Goal: Task Accomplishment & Management: Use online tool/utility

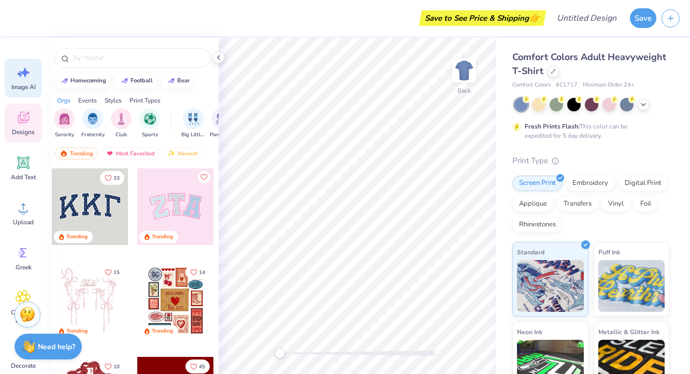
click at [30, 80] on icon at bounding box center [24, 73] width 16 height 16
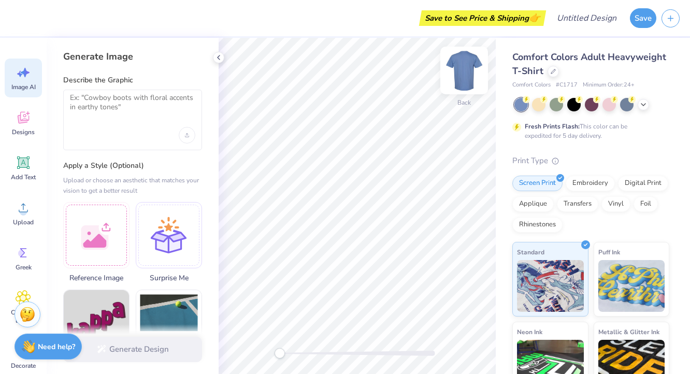
click at [465, 72] on img at bounding box center [463, 70] width 41 height 41
click at [459, 78] on img at bounding box center [463, 70] width 41 height 41
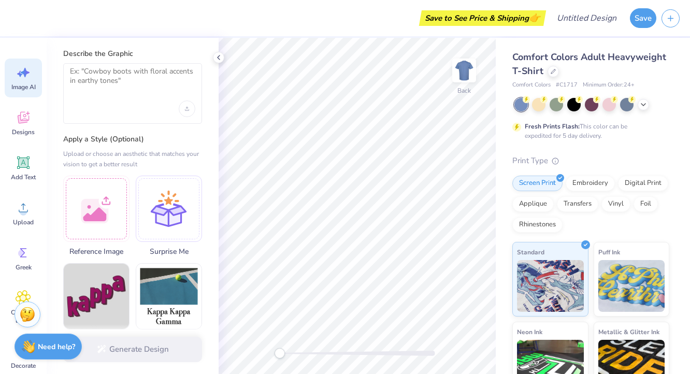
scroll to position [56, 0]
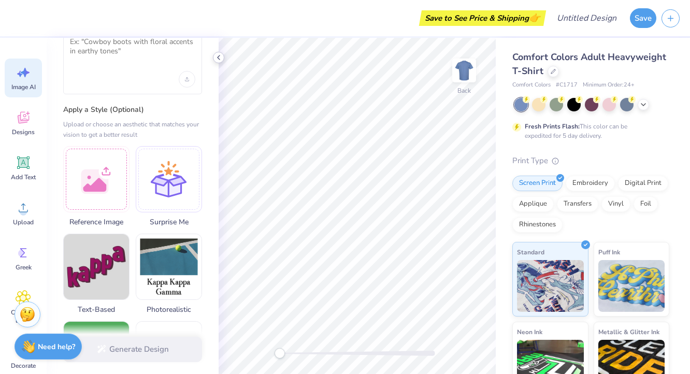
click at [219, 55] on polyline at bounding box center [219, 57] width 2 height 4
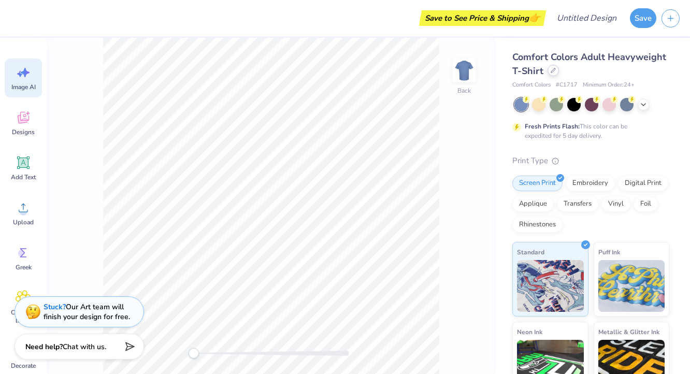
click at [556, 71] on icon at bounding box center [553, 70] width 5 height 5
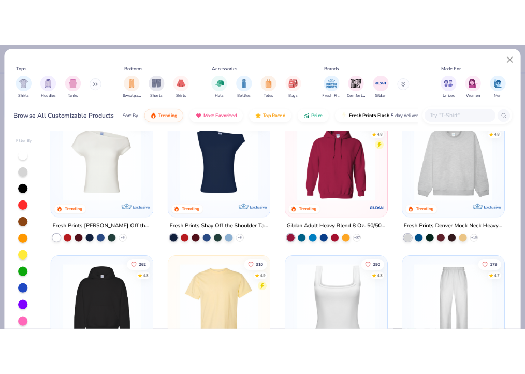
scroll to position [24, 0]
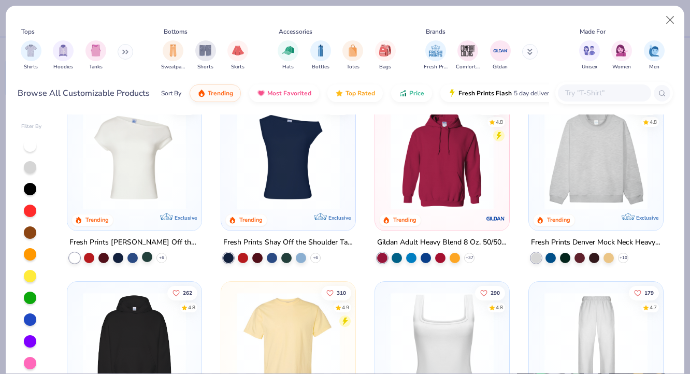
click at [144, 258] on div at bounding box center [147, 257] width 10 height 10
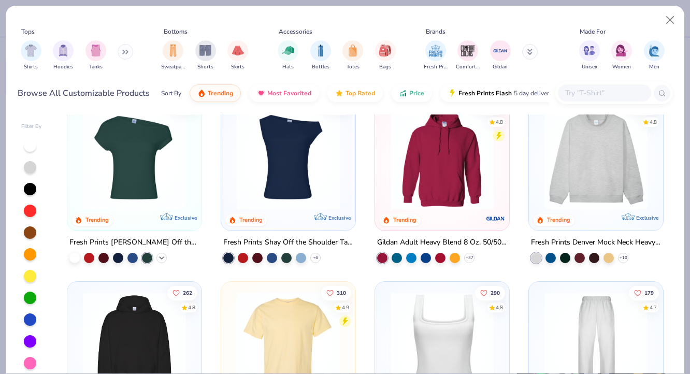
click at [161, 254] on icon at bounding box center [161, 258] width 8 height 8
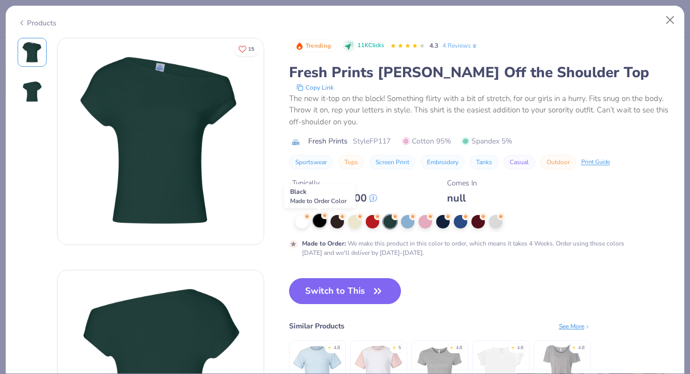
click at [326, 220] on div at bounding box center [319, 220] width 13 height 13
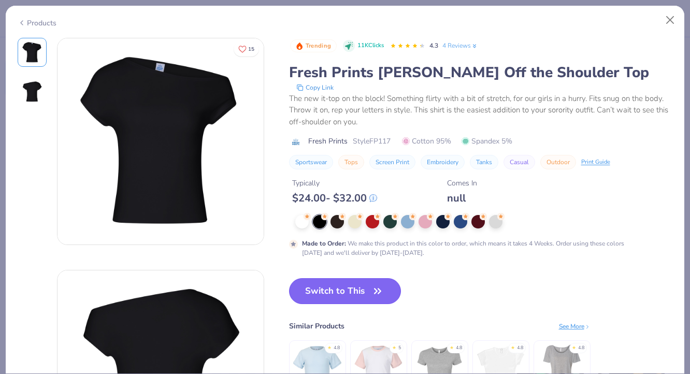
click at [328, 287] on button "Switch to This" at bounding box center [345, 291] width 112 height 26
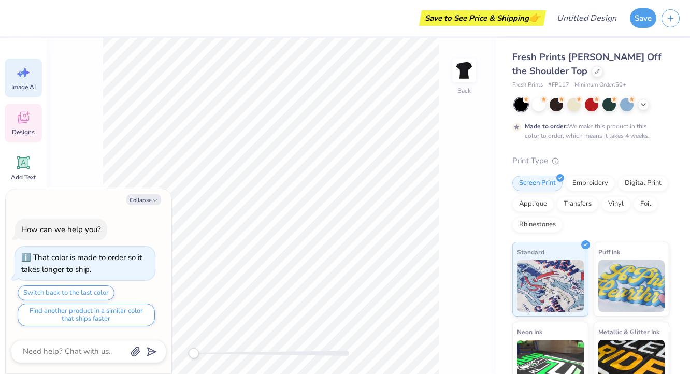
click at [30, 134] on span "Designs" at bounding box center [23, 132] width 23 height 8
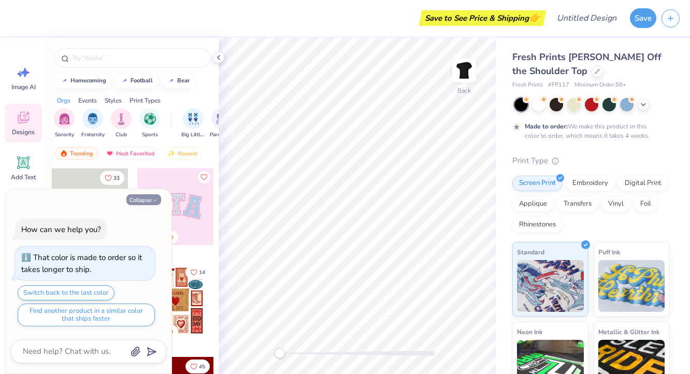
click at [150, 199] on button "Collapse" at bounding box center [143, 199] width 35 height 11
type textarea "x"
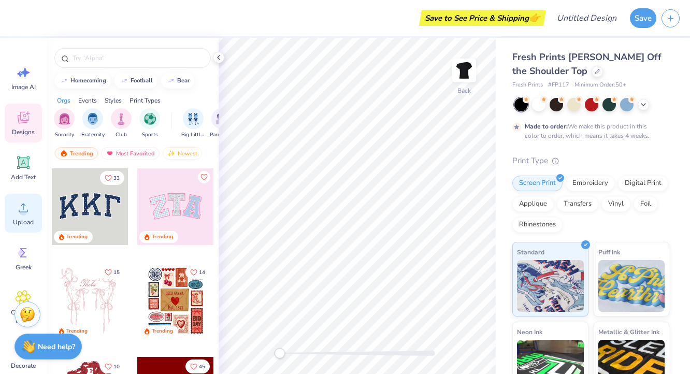
click at [6, 211] on div "Upload" at bounding box center [23, 213] width 37 height 39
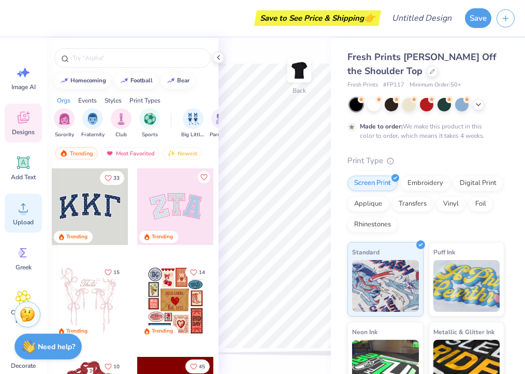
click at [25, 209] on circle at bounding box center [23, 211] width 7 height 7
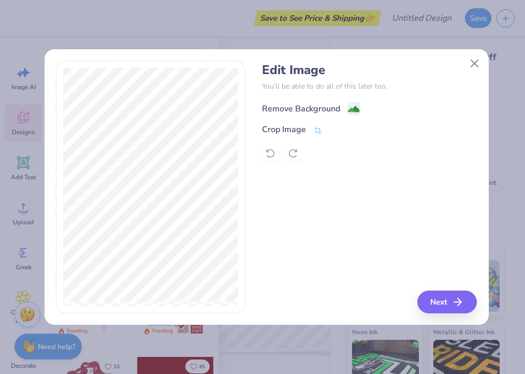
click at [357, 107] on image at bounding box center [353, 109] width 11 height 11
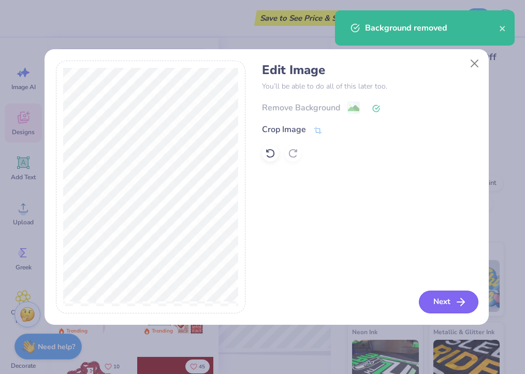
click at [455, 310] on button "Next" at bounding box center [449, 302] width 60 height 23
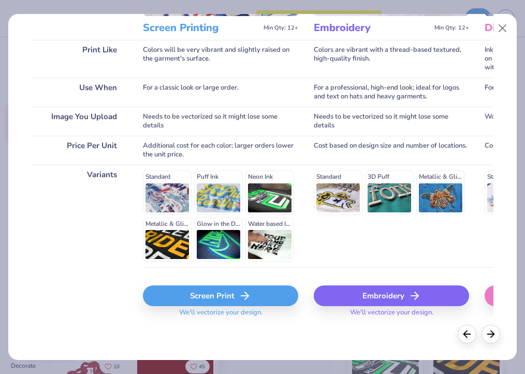
click at [220, 294] on div "Screen Print" at bounding box center [220, 295] width 155 height 21
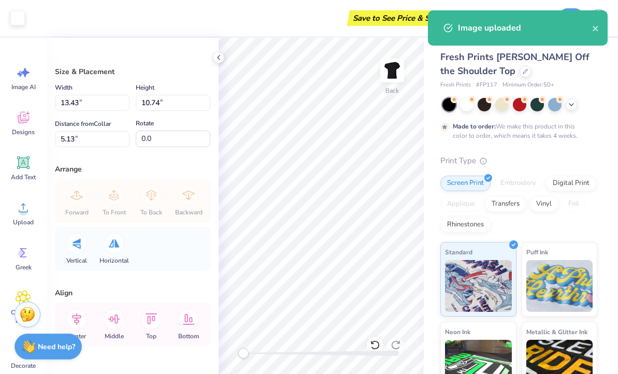
type input "9.57"
type input "7.66"
type input "8.21"
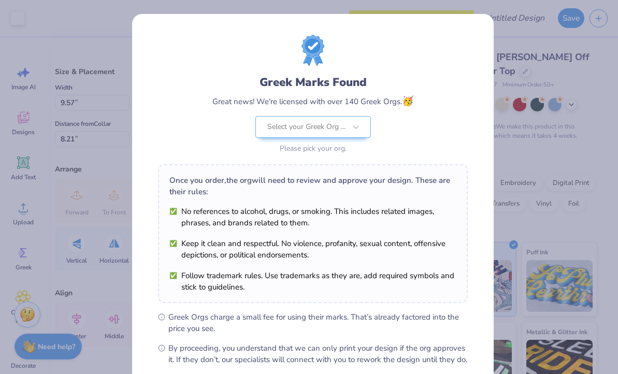
click at [285, 182] on body "Art colors Save to See Price & Shipping 👉 Design Title Save Image AI Designs Ad…" at bounding box center [309, 187] width 618 height 374
click at [283, 131] on div at bounding box center [306, 126] width 78 height 13
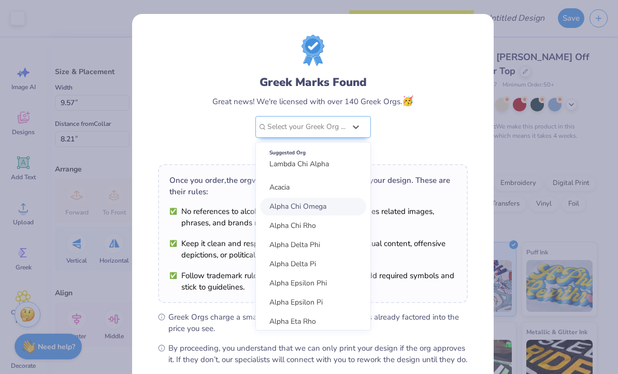
click at [280, 204] on span "Alpha Chi Omega" at bounding box center [297, 207] width 57 height 10
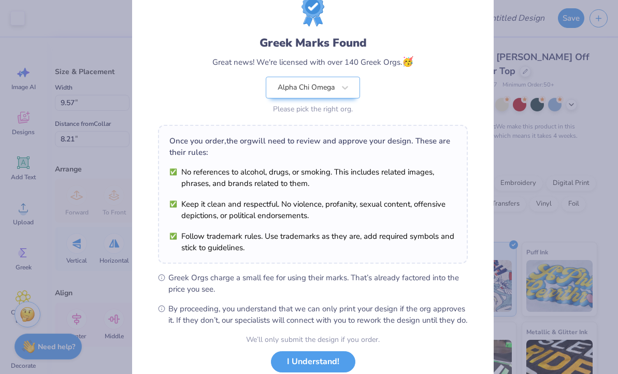
scroll to position [111, 0]
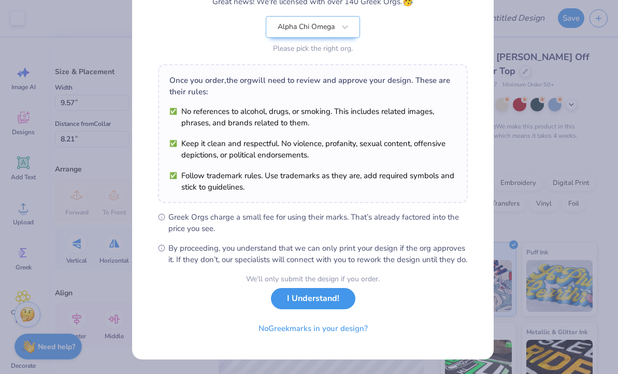
click at [298, 302] on button "I Understand!" at bounding box center [313, 298] width 84 height 21
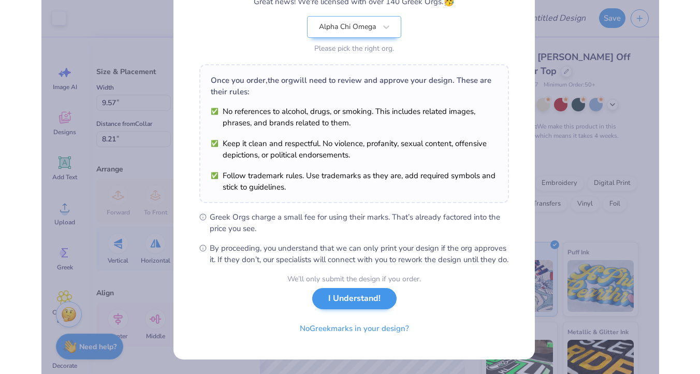
scroll to position [0, 0]
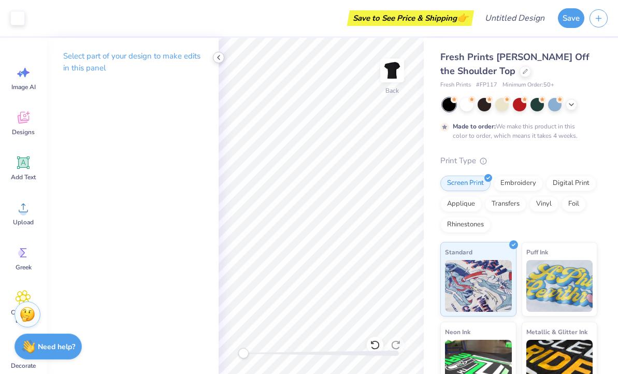
click at [221, 58] on icon at bounding box center [218, 57] width 8 height 8
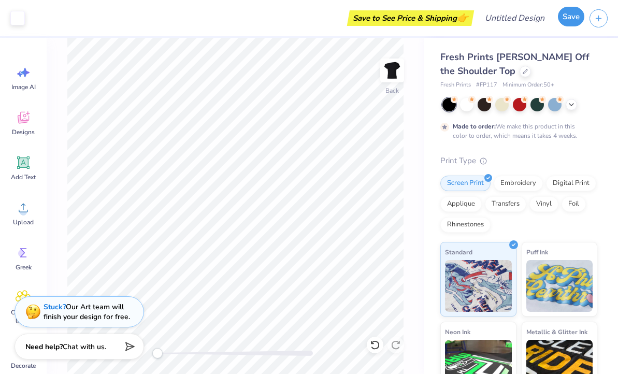
click at [570, 19] on button "Save" at bounding box center [571, 17] width 26 height 20
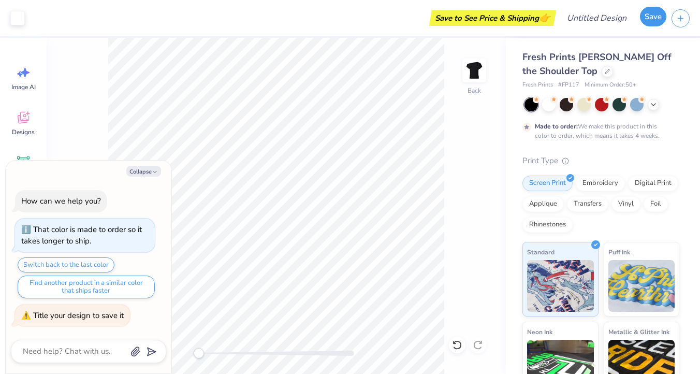
click at [647, 23] on button "Save" at bounding box center [653, 17] width 26 height 20
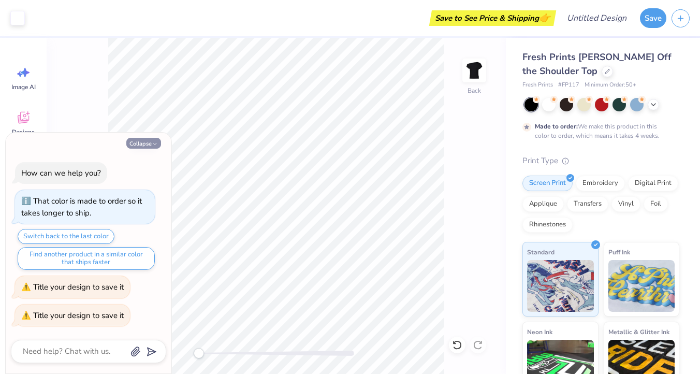
click at [145, 147] on button "Collapse" at bounding box center [143, 143] width 35 height 11
type textarea "x"
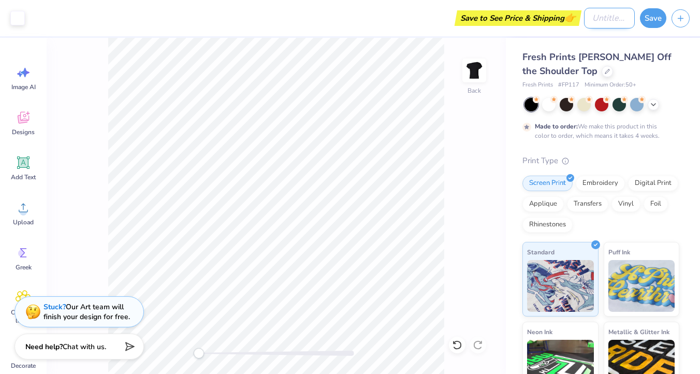
click at [602, 21] on input "Design Title" at bounding box center [609, 18] width 51 height 21
type input "axo for ava"
click at [648, 19] on button "Save" at bounding box center [653, 17] width 26 height 20
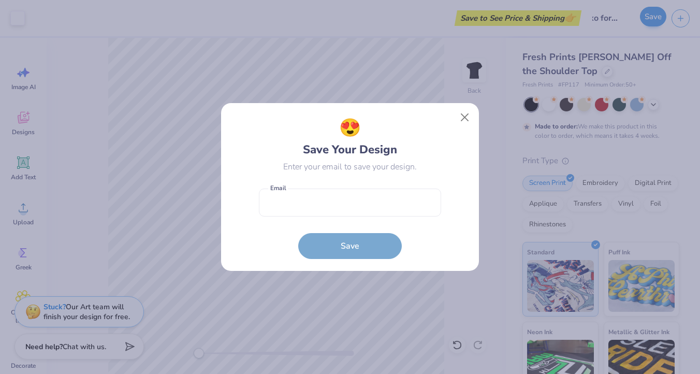
scroll to position [0, 0]
click at [300, 191] on input "email" at bounding box center [350, 203] width 182 height 28
type input "abbyhofheimer@gmail.com"
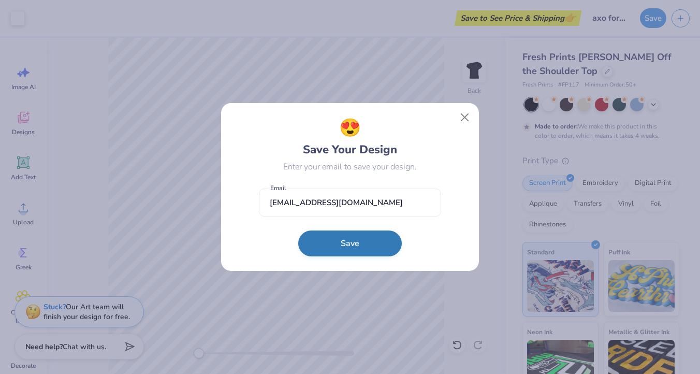
click at [338, 241] on button "Save" at bounding box center [350, 244] width 104 height 26
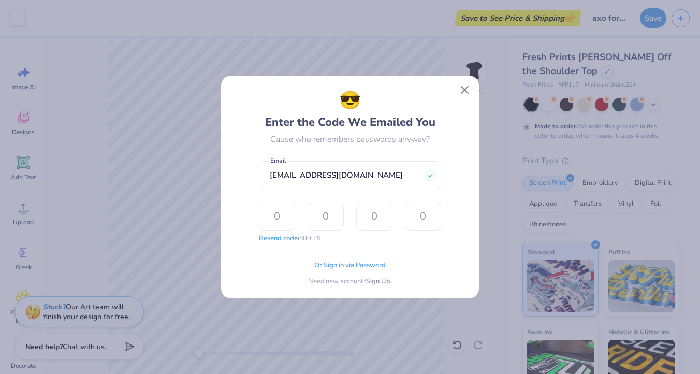
type input "1"
type input "5"
type input "3"
type input "1"
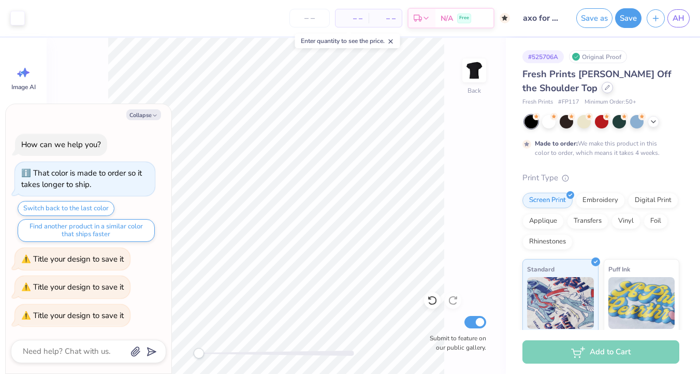
click at [593, 93] on div "Fresh Prints Chloe Off the Shoulder Top" at bounding box center [601, 81] width 157 height 28
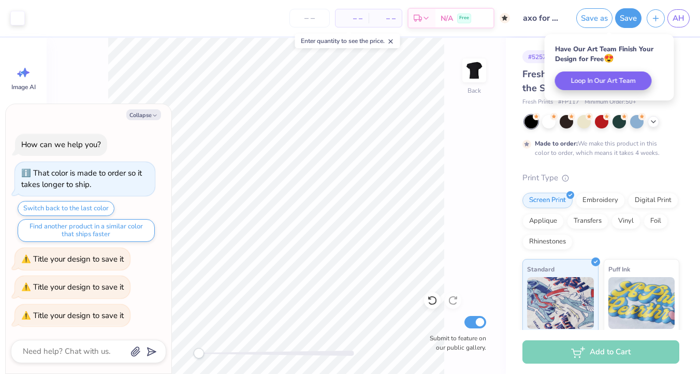
click at [532, 73] on span "Fresh Prints Chloe Off the Shoulder Top" at bounding box center [597, 81] width 149 height 26
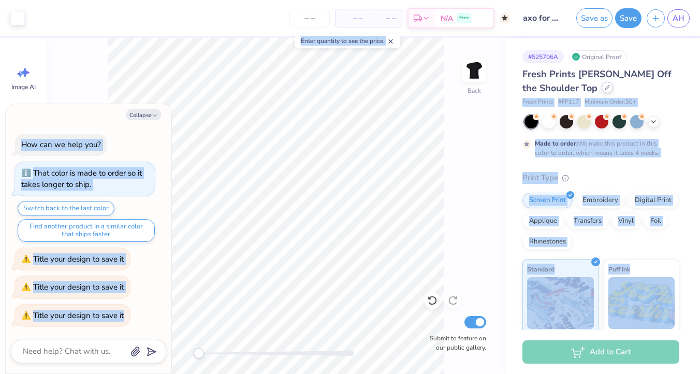
drag, startPoint x: 609, startPoint y: 50, endPoint x: 588, endPoint y: 91, distance: 45.6
click at [605, 85] on icon at bounding box center [607, 87] width 5 height 5
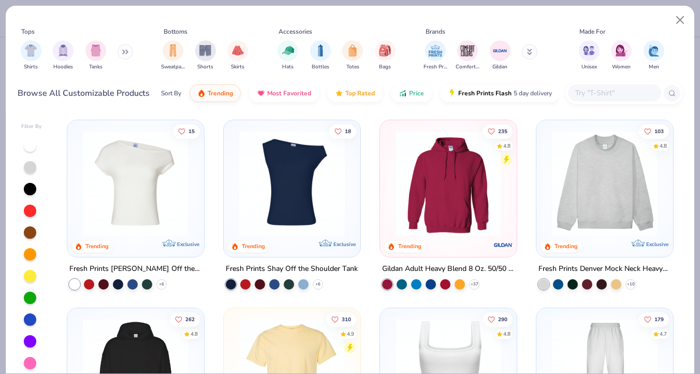
click at [587, 87] on input "text" at bounding box center [614, 93] width 80 height 12
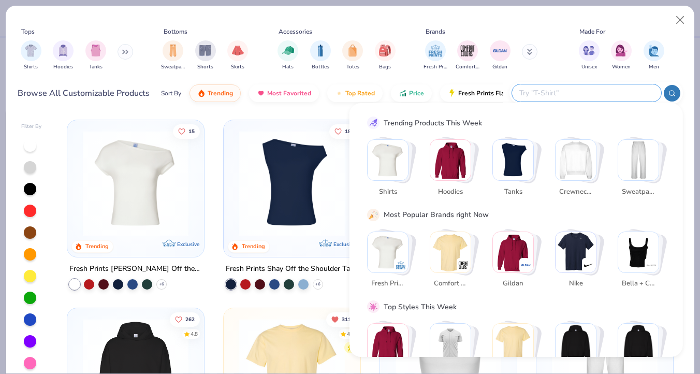
click at [398, 164] on img "Stack Card Button Shirts" at bounding box center [388, 160] width 40 height 40
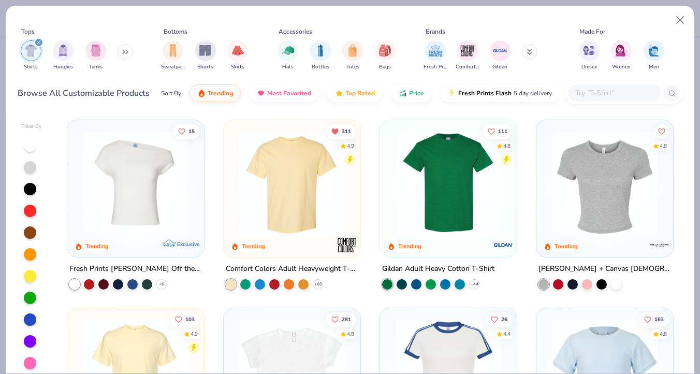
click at [38, 43] on icon "filter for Shirts" at bounding box center [38, 42] width 3 height 3
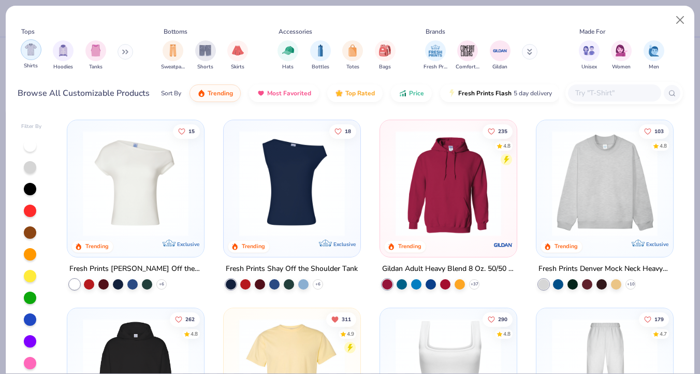
click at [28, 54] on img "filter for Shirts" at bounding box center [31, 50] width 12 height 12
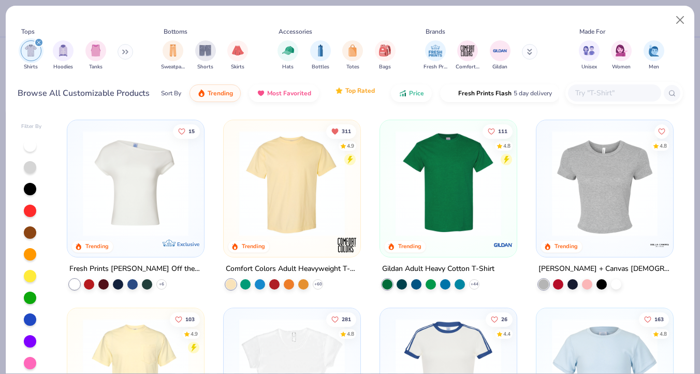
click at [357, 91] on span "Top Rated" at bounding box center [361, 91] width 30 height 8
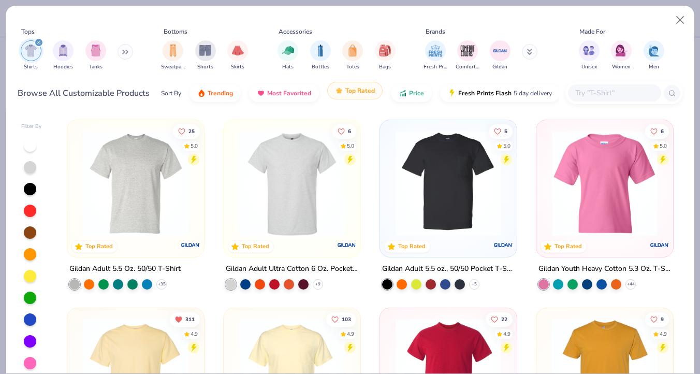
click at [362, 88] on span "Top Rated" at bounding box center [361, 91] width 30 height 8
click at [273, 88] on span "Most Favorited" at bounding box center [289, 91] width 44 height 8
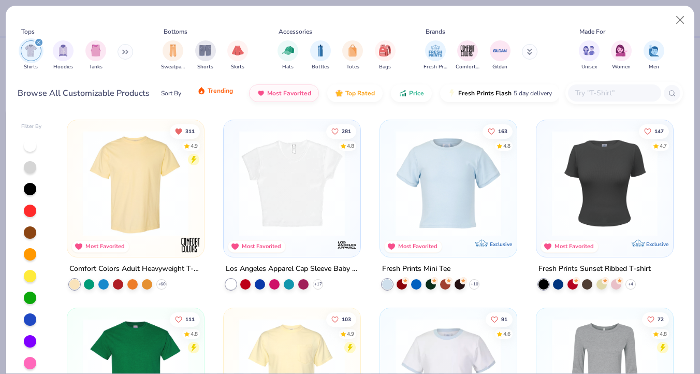
click at [203, 93] on img "button" at bounding box center [201, 91] width 8 height 8
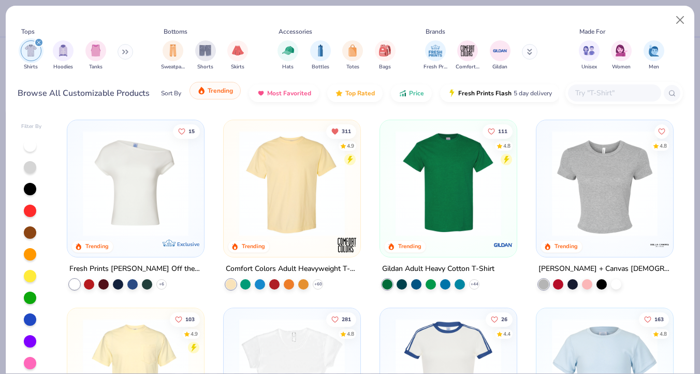
click at [203, 93] on img "button" at bounding box center [201, 91] width 8 height 8
click at [114, 105] on div "Browse All Customizable Products Sort By Trending Most Favorited Top Rated Pric…" at bounding box center [289, 93] width 542 height 29
click at [613, 50] on div "filter for Women" at bounding box center [621, 49] width 21 height 21
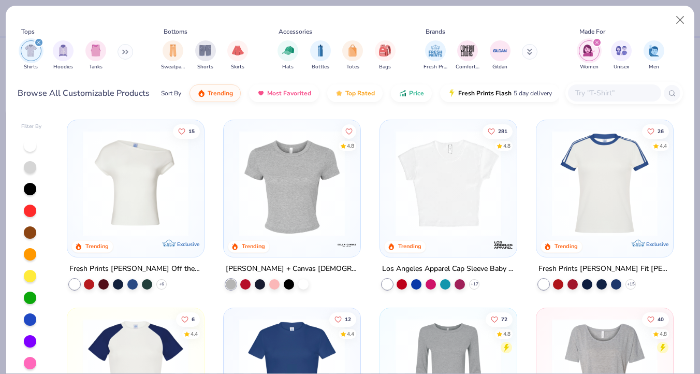
click at [430, 195] on img at bounding box center [449, 184] width 116 height 106
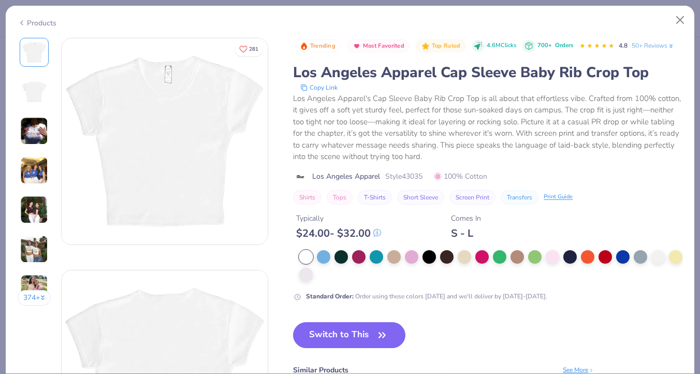
click at [27, 174] on img at bounding box center [34, 170] width 28 height 28
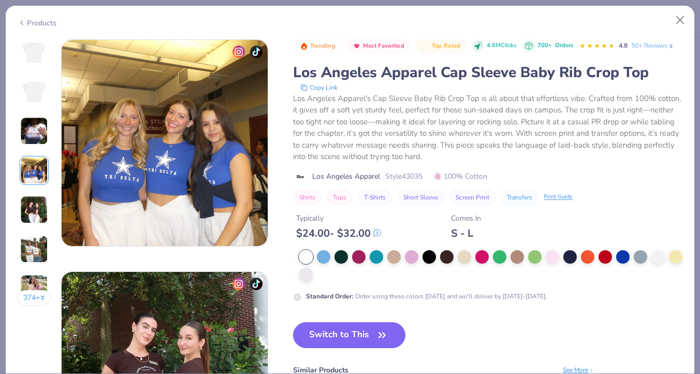
scroll to position [696, 0]
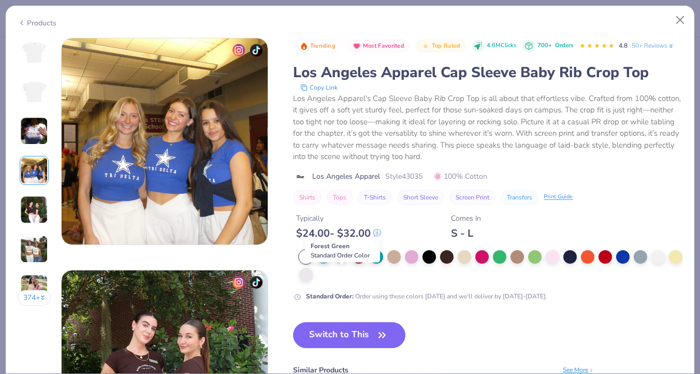
click at [339, 263] on div at bounding box center [341, 255] width 13 height 13
click at [371, 348] on button "Switch to This" at bounding box center [349, 335] width 112 height 26
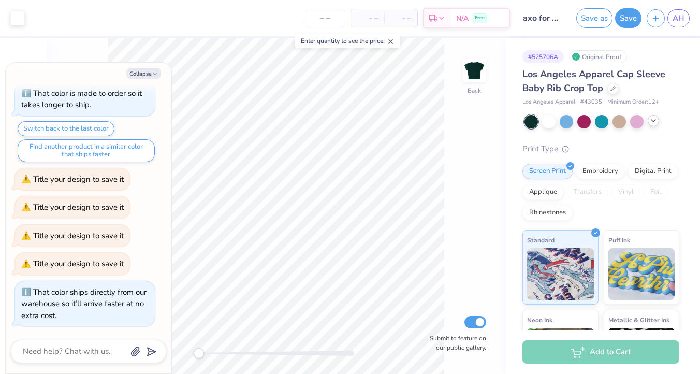
click at [654, 121] on icon at bounding box center [654, 121] width 8 height 8
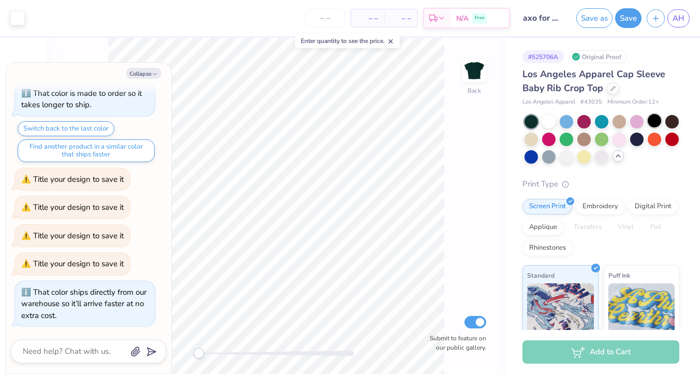
click at [660, 120] on div at bounding box center [654, 120] width 13 height 13
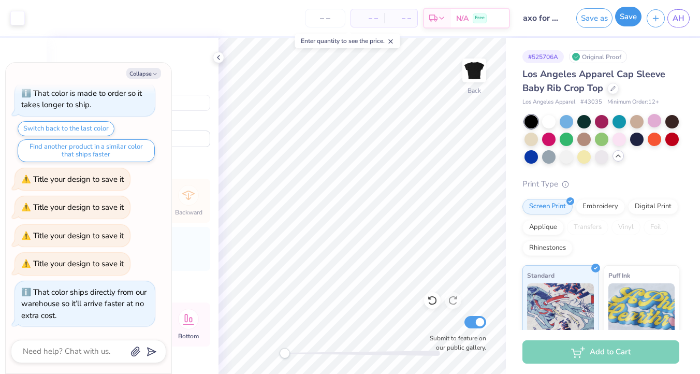
click at [629, 22] on button "Save" at bounding box center [628, 17] width 26 height 20
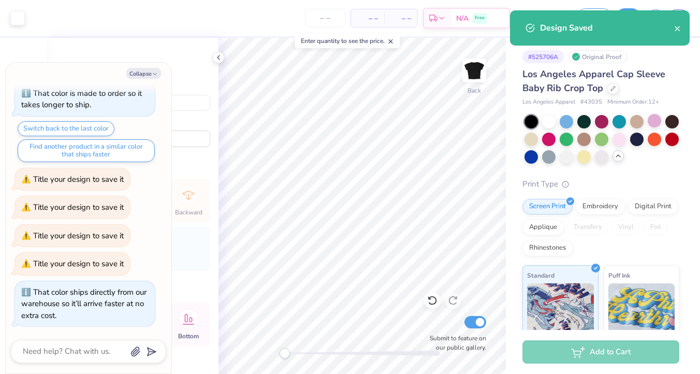
click at [683, 33] on div "Design Saved" at bounding box center [600, 27] width 180 height 35
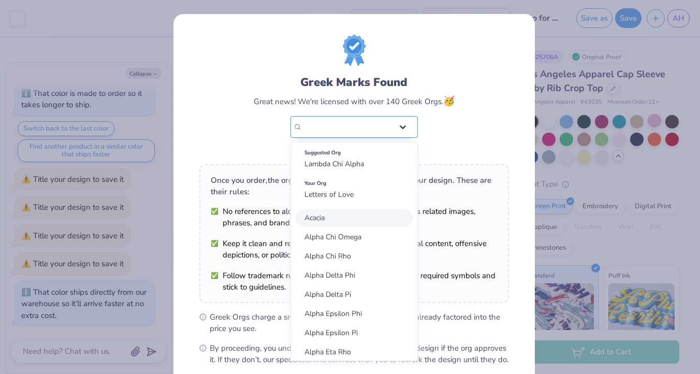
click at [398, 126] on icon at bounding box center [403, 127] width 10 height 10
click at [342, 239] on span "Alpha Chi Omega" at bounding box center [333, 237] width 57 height 10
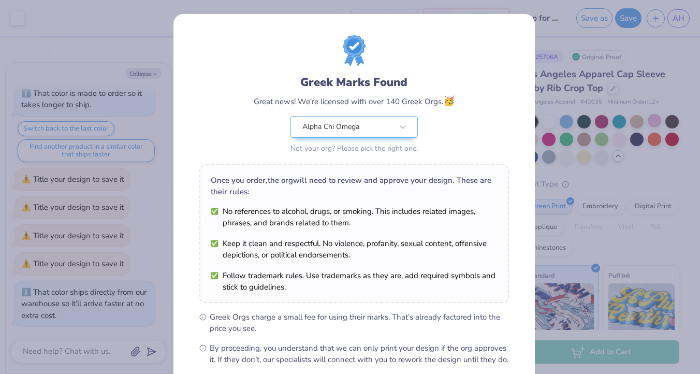
scroll to position [111, 0]
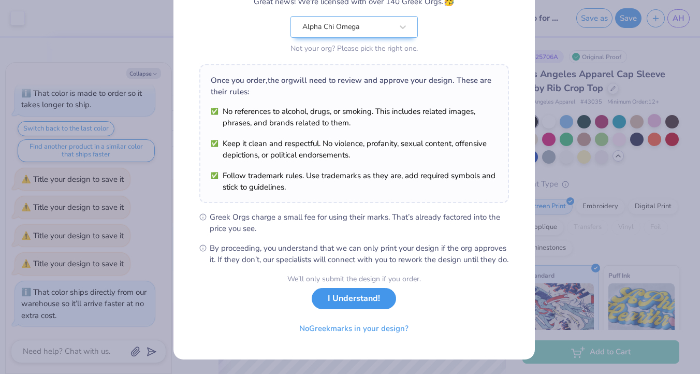
click at [353, 297] on button "I Understand!" at bounding box center [354, 298] width 84 height 21
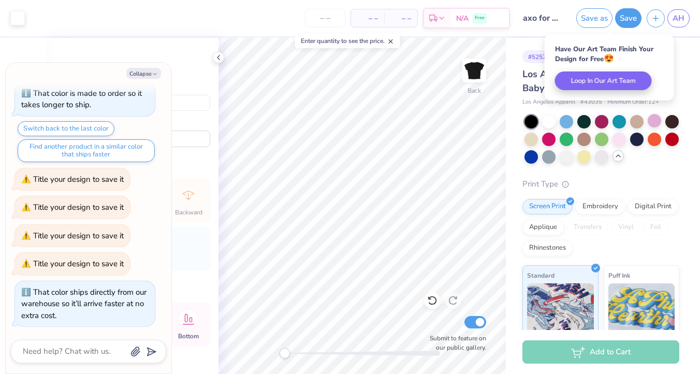
scroll to position [0, 0]
click at [542, 18] on input "axo for ava" at bounding box center [540, 18] width 51 height 21
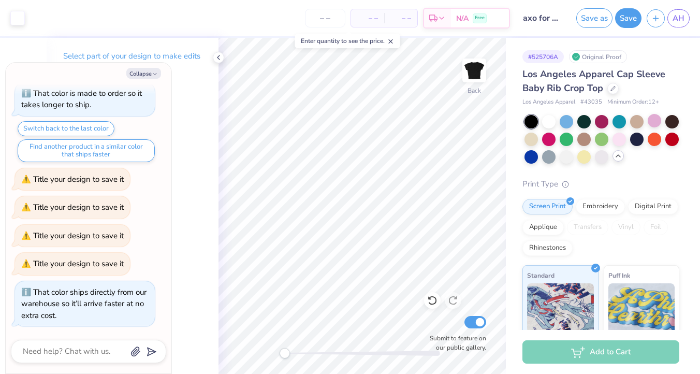
click at [546, 24] on input "axo for ava" at bounding box center [540, 18] width 51 height 21
click at [611, 90] on div at bounding box center [613, 87] width 11 height 11
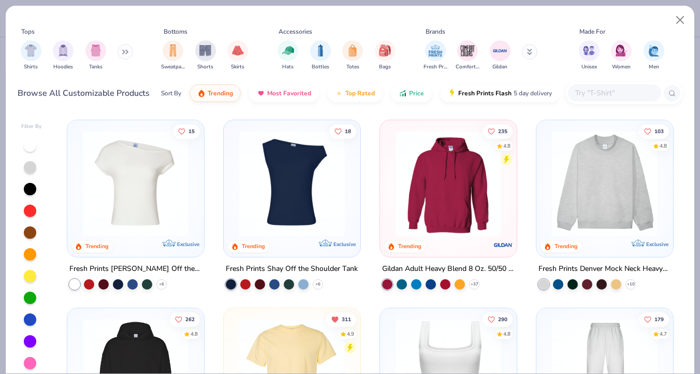
click at [111, 203] on img at bounding box center [136, 184] width 116 height 106
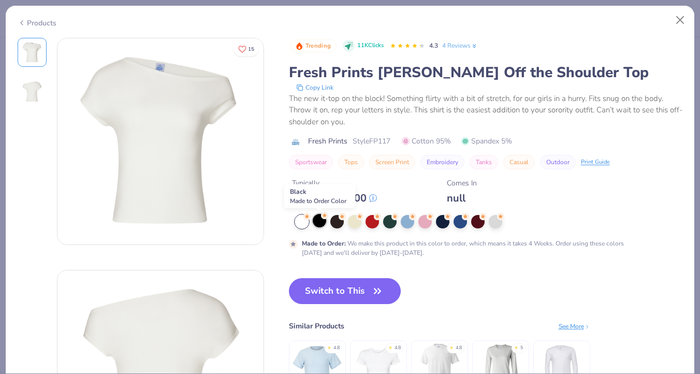
click at [323, 220] on div at bounding box center [319, 220] width 13 height 13
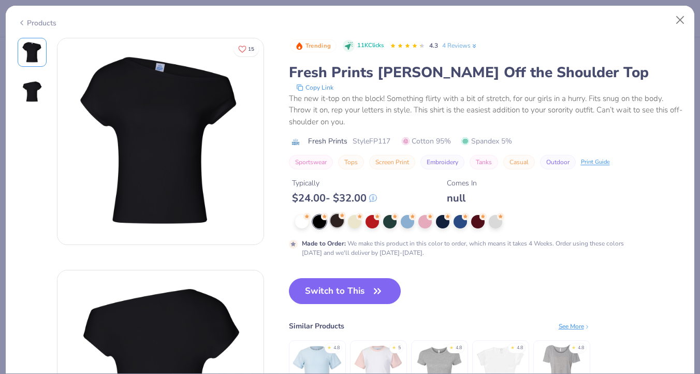
click at [336, 222] on div at bounding box center [337, 220] width 13 height 13
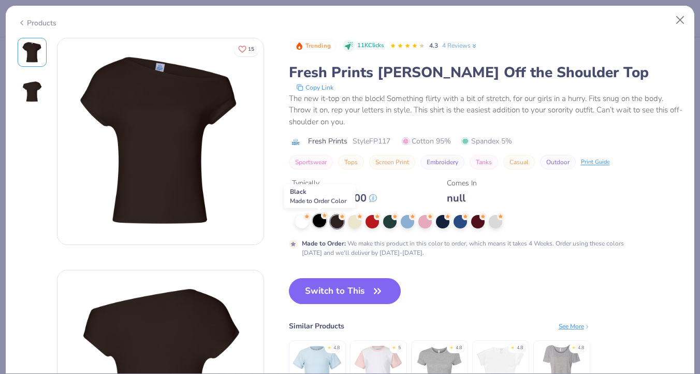
click at [326, 217] on circle at bounding box center [324, 215] width 7 height 7
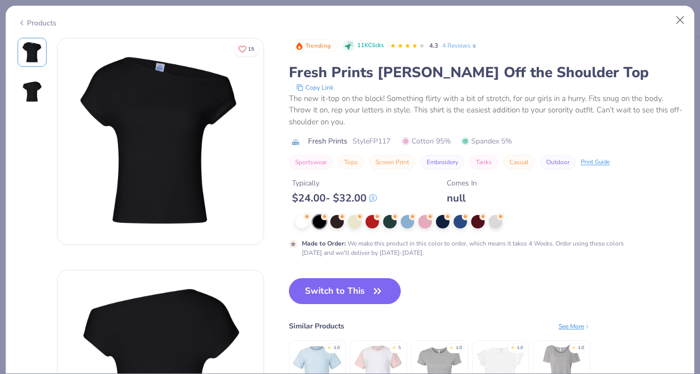
click at [325, 221] on div at bounding box center [319, 221] width 13 height 13
click at [322, 221] on div at bounding box center [319, 221] width 13 height 13
click at [331, 293] on button "Switch to This" at bounding box center [345, 291] width 112 height 26
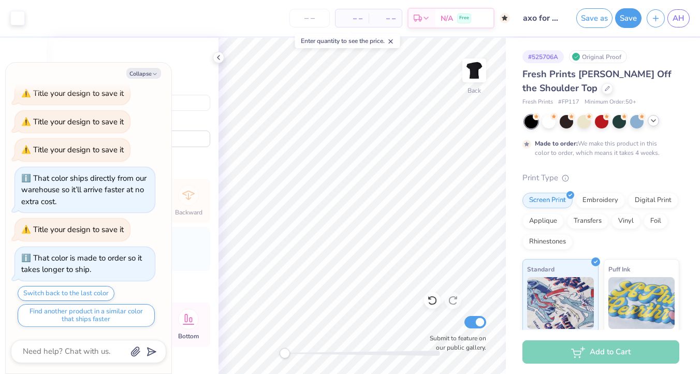
type textarea "x"
type input "10.06"
type input "8.05"
type input "3.00"
type textarea "x"
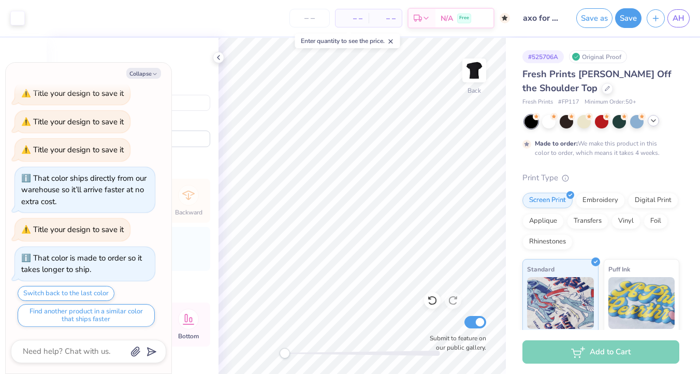
type input "9.53"
type input "7.62"
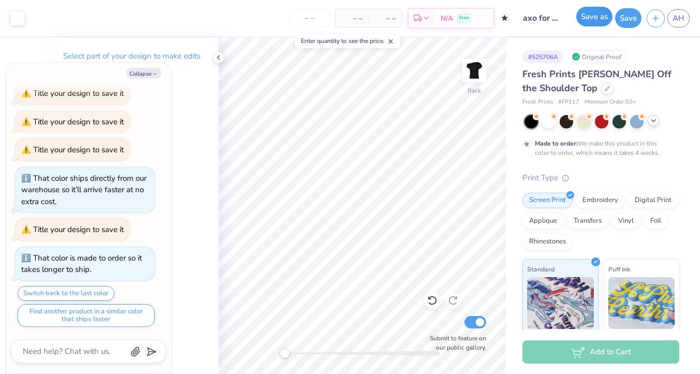
click at [604, 18] on button "Save as" at bounding box center [595, 17] width 36 height 20
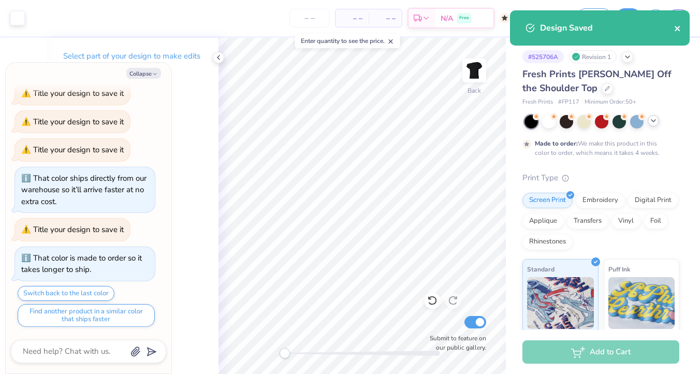
click at [679, 28] on icon "close" at bounding box center [677, 28] width 7 height 8
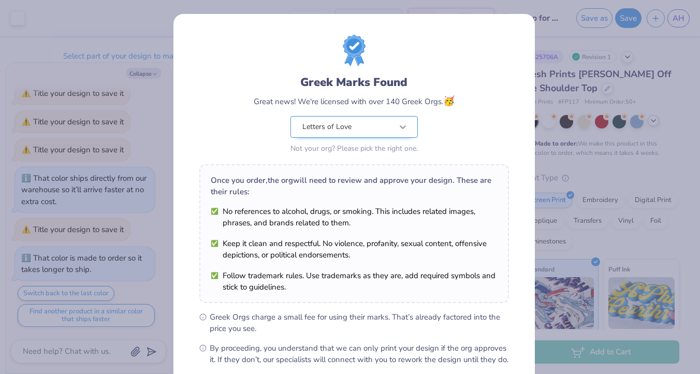
click at [398, 122] on icon at bounding box center [403, 127] width 10 height 10
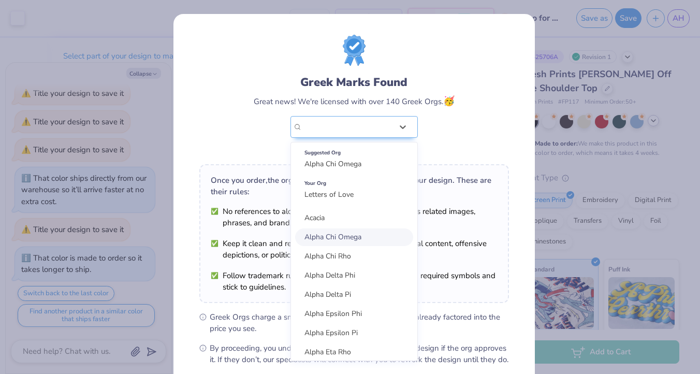
click at [360, 239] on div "Alpha Chi Omega" at bounding box center [354, 237] width 118 height 18
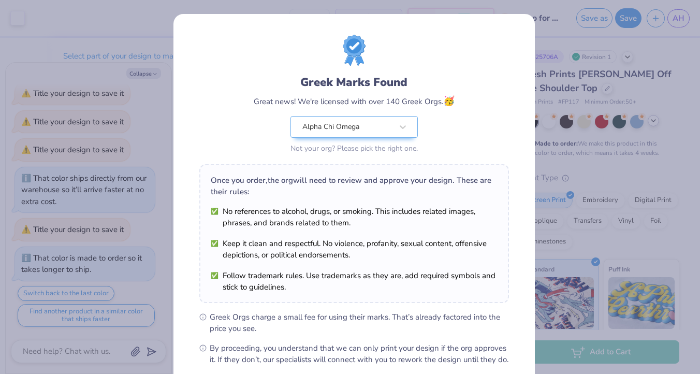
scroll to position [111, 0]
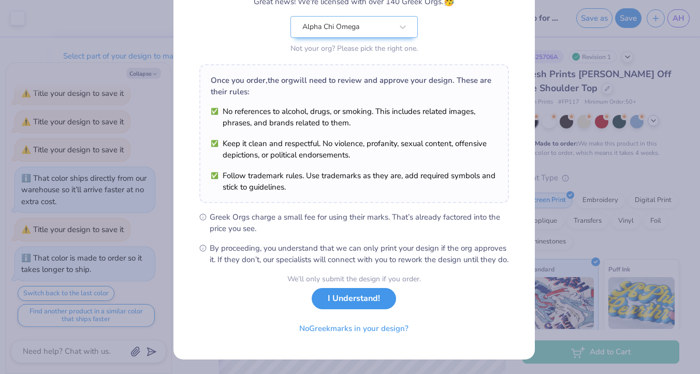
click at [343, 309] on button "I Understand!" at bounding box center [354, 298] width 84 height 21
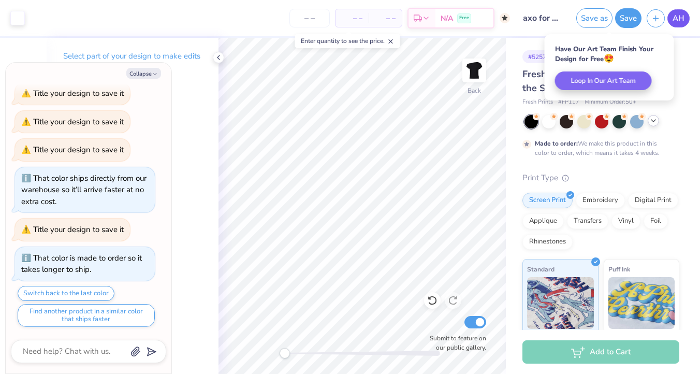
click at [680, 17] on span "AH" at bounding box center [679, 18] width 12 height 12
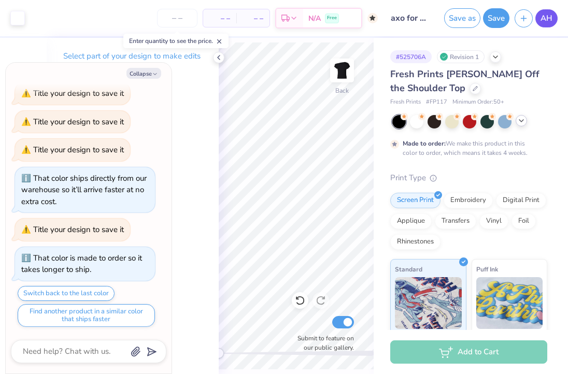
click at [543, 16] on span "AH" at bounding box center [546, 18] width 12 height 12
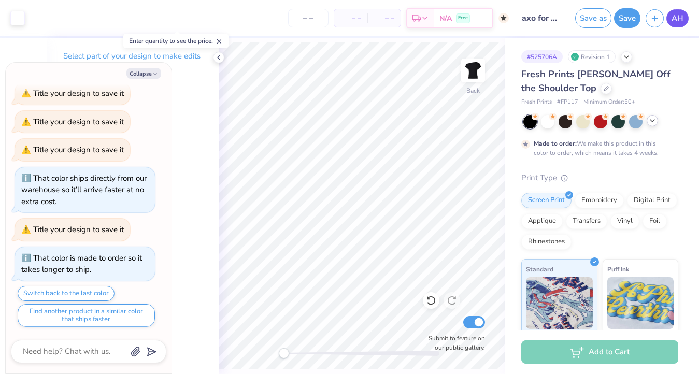
type textarea "x"
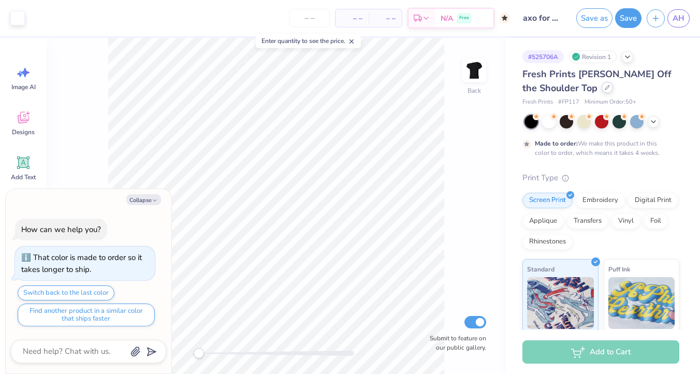
click at [605, 90] on icon at bounding box center [607, 87] width 5 height 5
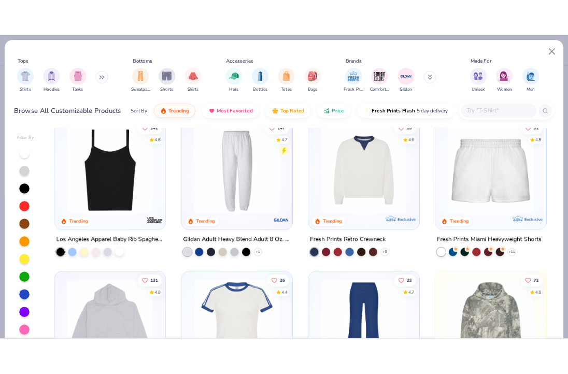
scroll to position [1005, 0]
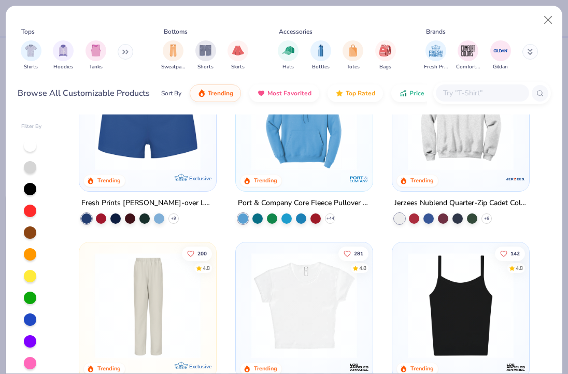
type textarea "x"
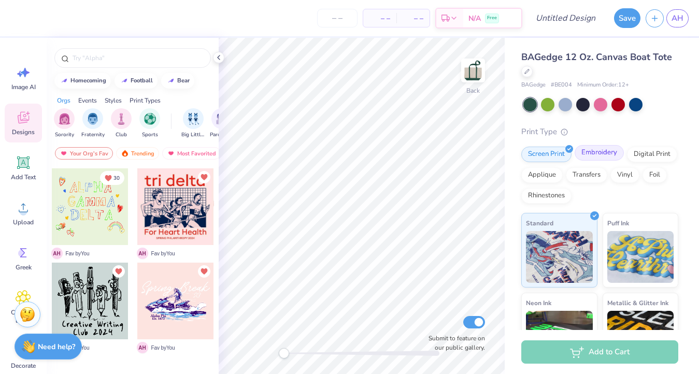
click at [604, 160] on div "Embroidery" at bounding box center [598, 153] width 49 height 16
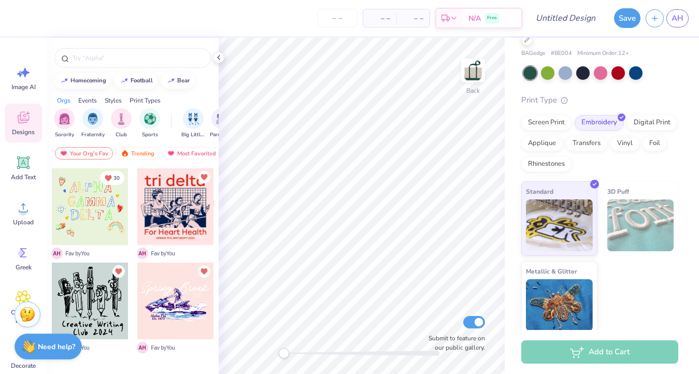
scroll to position [37, 0]
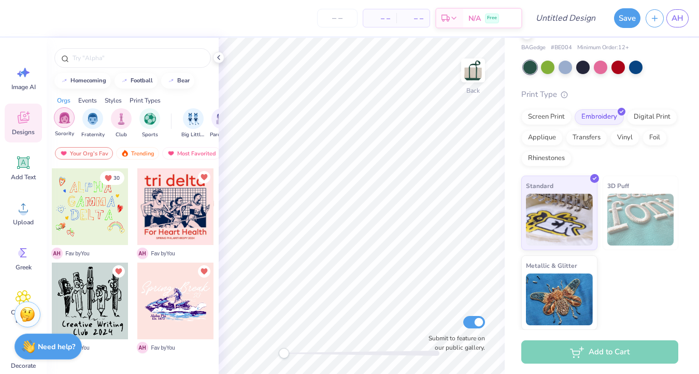
click at [63, 116] on img "filter for Sorority" at bounding box center [65, 118] width 12 height 12
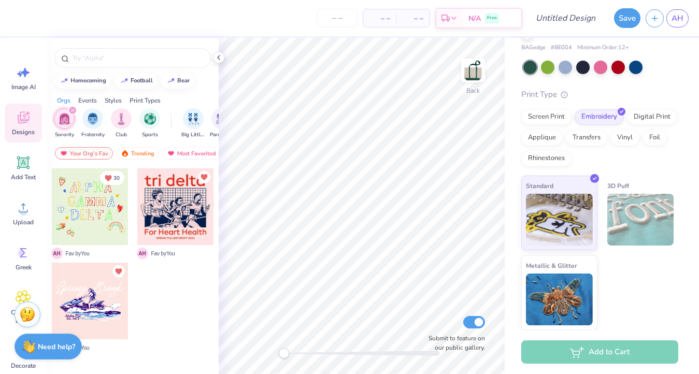
click at [20, 112] on icon at bounding box center [24, 118] width 16 height 16
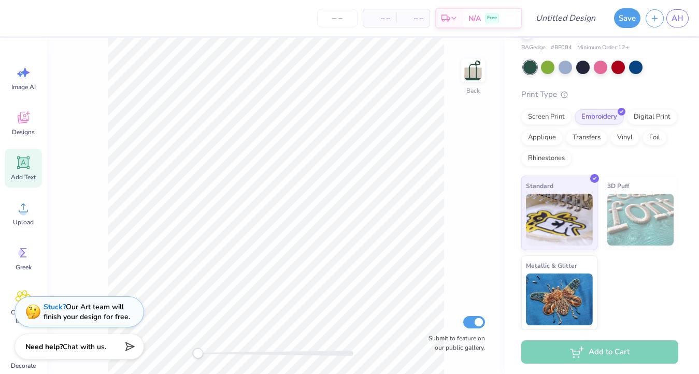
click at [23, 169] on icon at bounding box center [24, 163] width 16 height 16
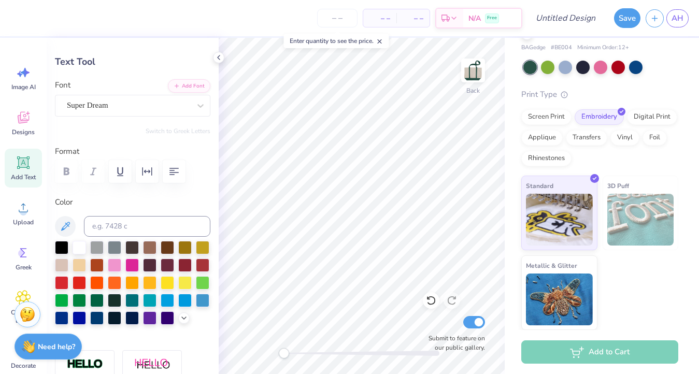
scroll to position [44, 0]
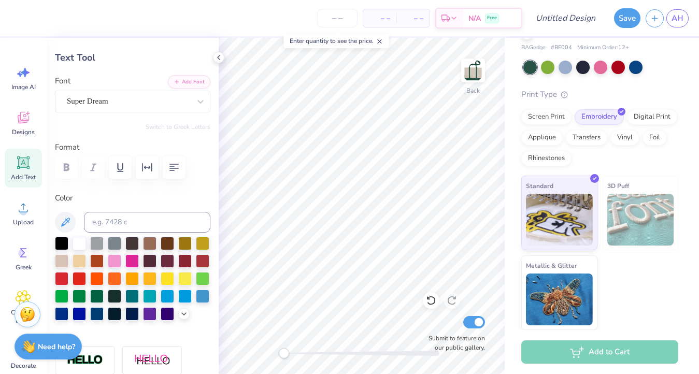
click at [91, 112] on div "Personalized Names Personalized Numbers Text Tool Add Font Font Super Dream Swi…" at bounding box center [133, 206] width 172 height 336
click at [93, 107] on div at bounding box center [128, 101] width 123 height 14
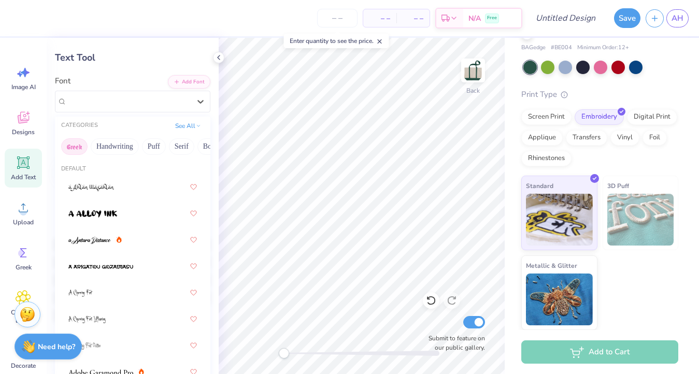
click at [75, 145] on button "Greek" at bounding box center [74, 146] width 26 height 17
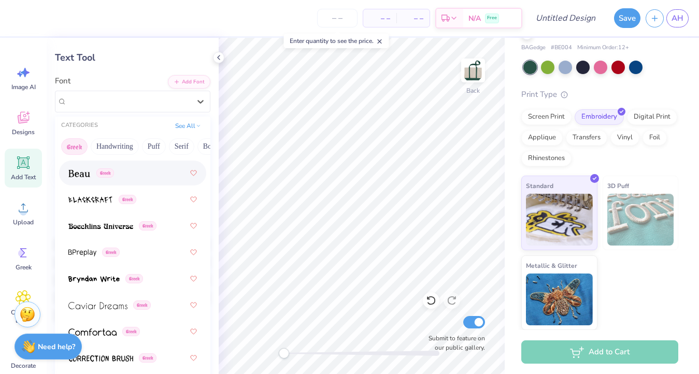
scroll to position [207, 0]
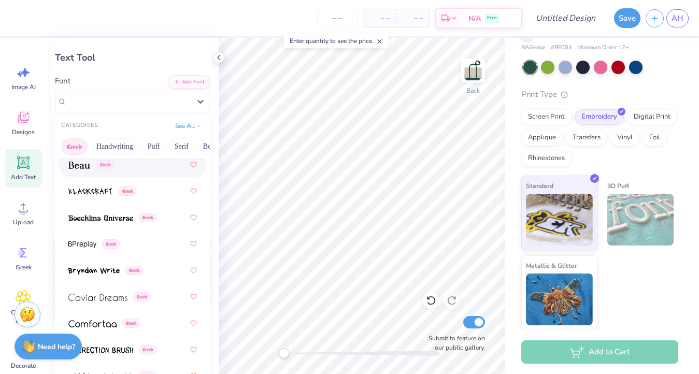
click at [97, 173] on div "Greek" at bounding box center [132, 164] width 128 height 19
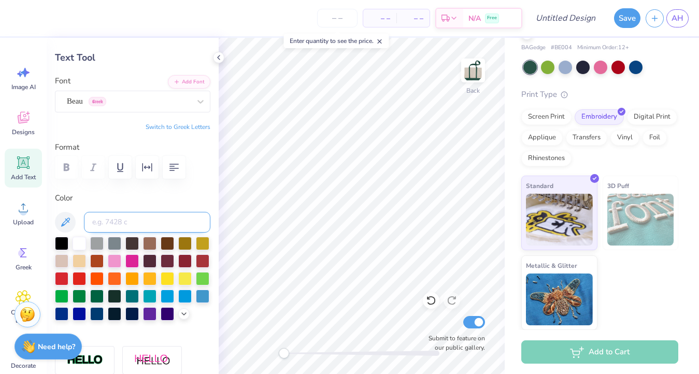
click at [110, 222] on input at bounding box center [147, 222] width 126 height 21
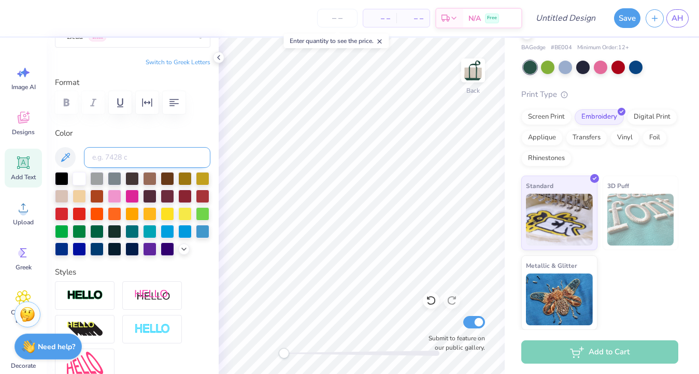
scroll to position [111, 0]
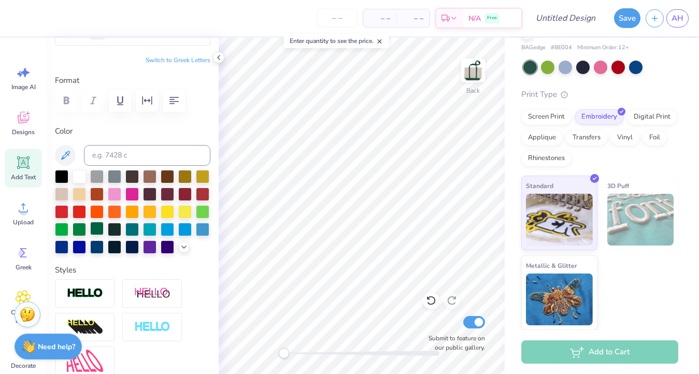
click at [104, 229] on div at bounding box center [96, 228] width 13 height 13
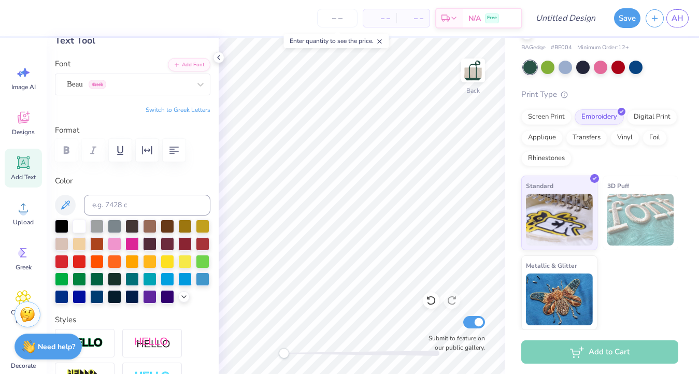
scroll to position [0, 0]
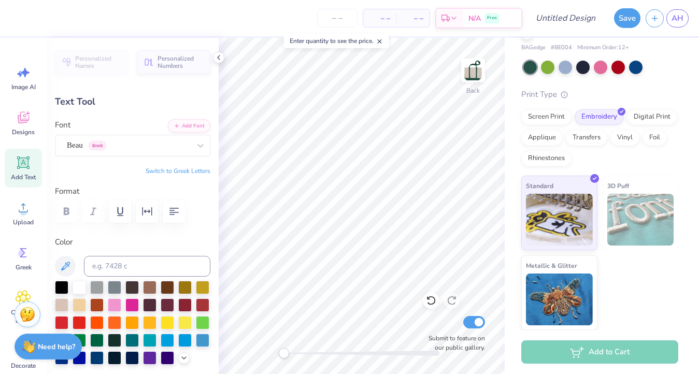
click at [152, 169] on button "Switch to Greek Letters" at bounding box center [178, 171] width 65 height 8
type textarea "ΑΦ"
type input "2.05"
type input "1.00"
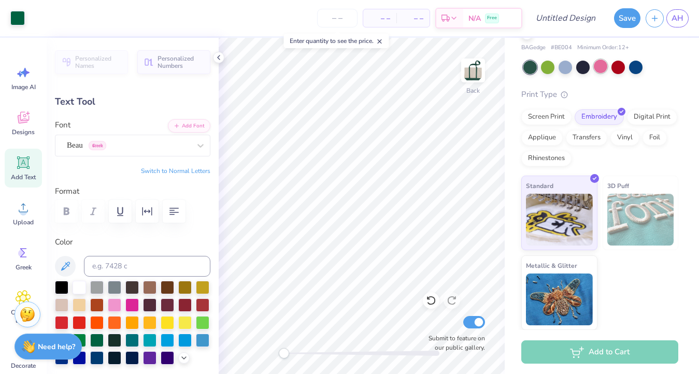
click at [603, 60] on div at bounding box center [600, 66] width 13 height 13
click at [635, 67] on div at bounding box center [635, 66] width 13 height 13
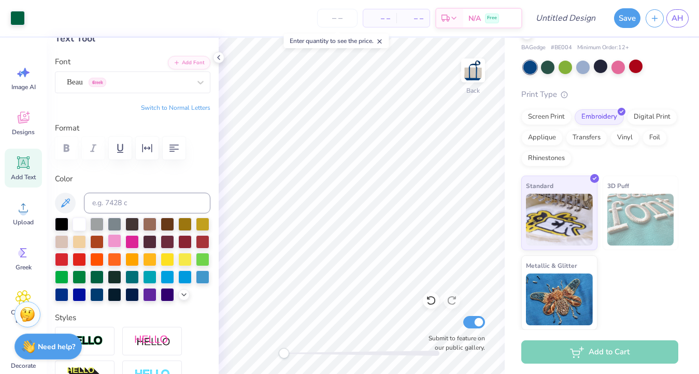
scroll to position [74, 0]
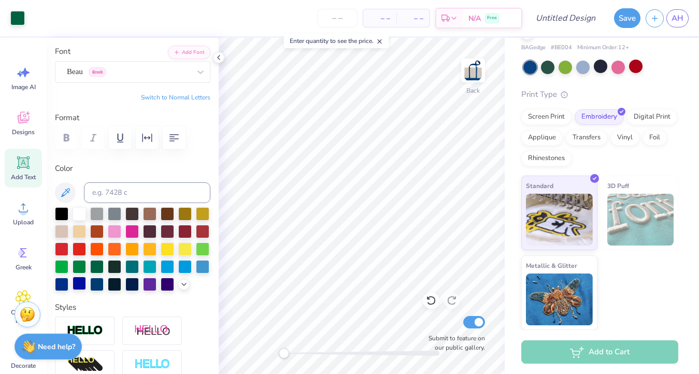
click at [86, 280] on div at bounding box center [79, 283] width 13 height 13
click at [68, 280] on div at bounding box center [61, 283] width 13 height 13
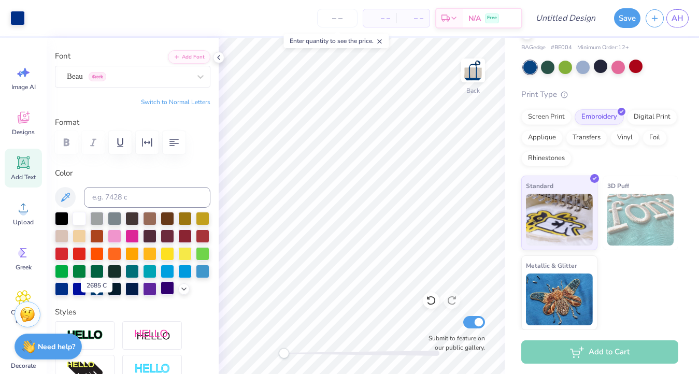
click at [161, 295] on div at bounding box center [167, 287] width 13 height 13
click at [68, 291] on div at bounding box center [61, 287] width 13 height 13
click at [62, 190] on button at bounding box center [65, 197] width 21 height 21
click at [70, 73] on div "Beau Greek" at bounding box center [128, 76] width 125 height 16
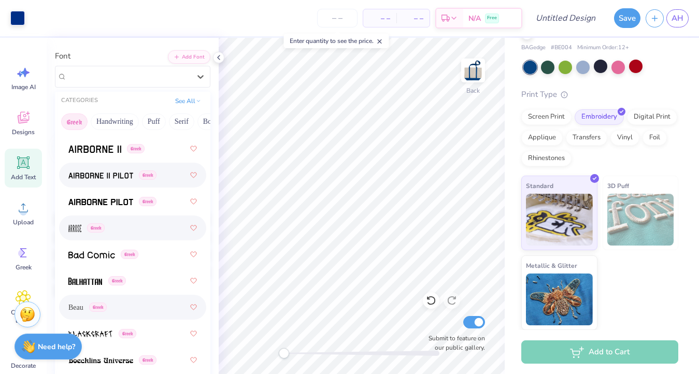
scroll to position [55, 0]
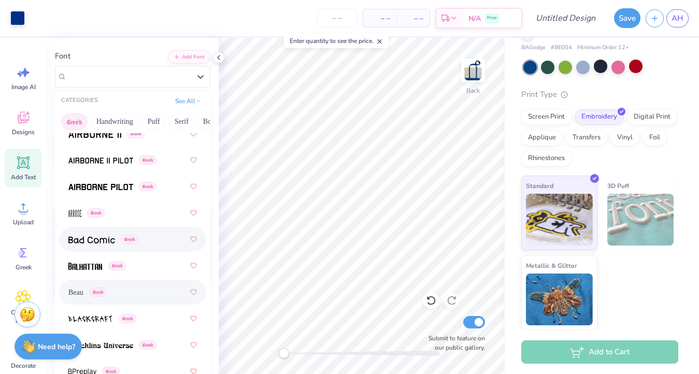
click at [100, 240] on img at bounding box center [91, 239] width 47 height 7
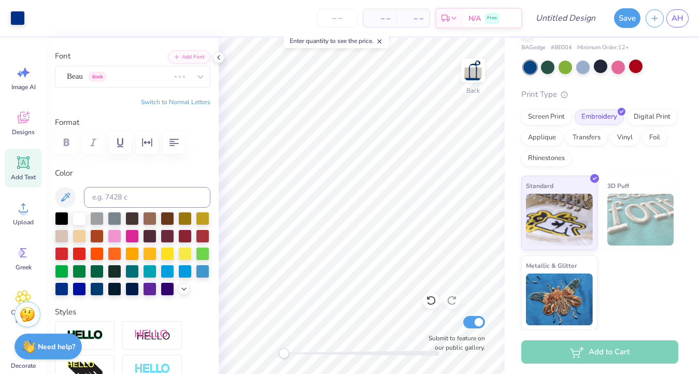
click at [110, 88] on div "Personalized Names Personalized Numbers Text Tool Add Font Font Beau Greek Swit…" at bounding box center [133, 206] width 172 height 336
click at [118, 81] on div "Bad Comic Greek" at bounding box center [128, 76] width 125 height 16
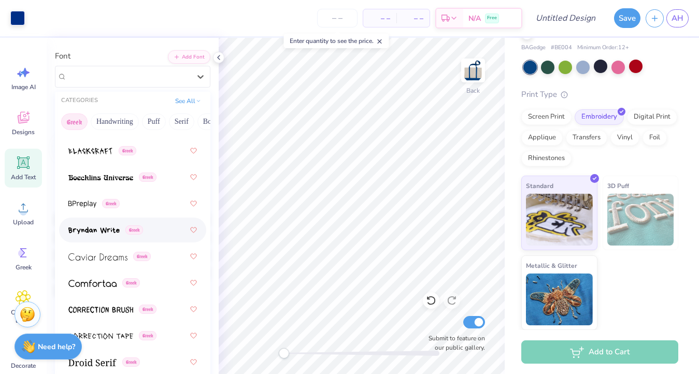
scroll to position [222, 0]
click at [140, 204] on div "Greek" at bounding box center [132, 204] width 128 height 19
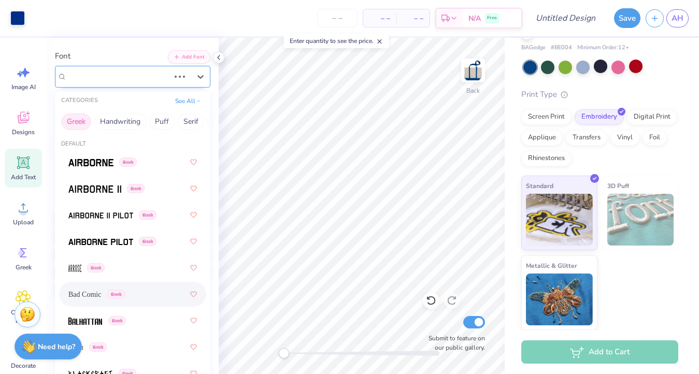
click at [96, 74] on div "Bad Comic Greek" at bounding box center [118, 76] width 105 height 16
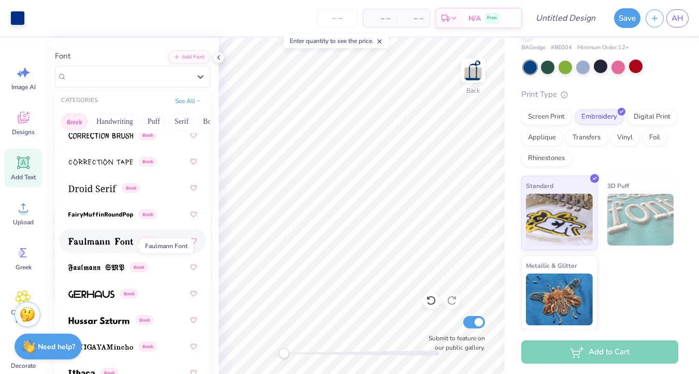
scroll to position [390, 0]
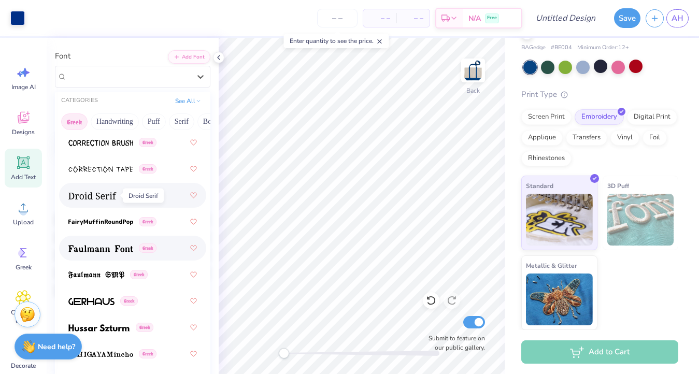
click at [95, 196] on img at bounding box center [92, 195] width 48 height 7
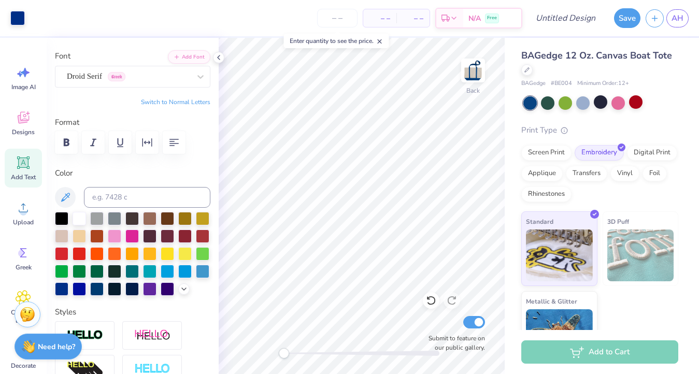
scroll to position [0, 0]
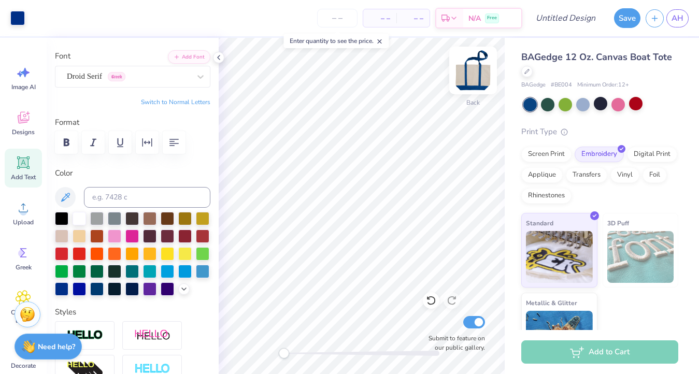
click at [476, 76] on img at bounding box center [472, 70] width 41 height 41
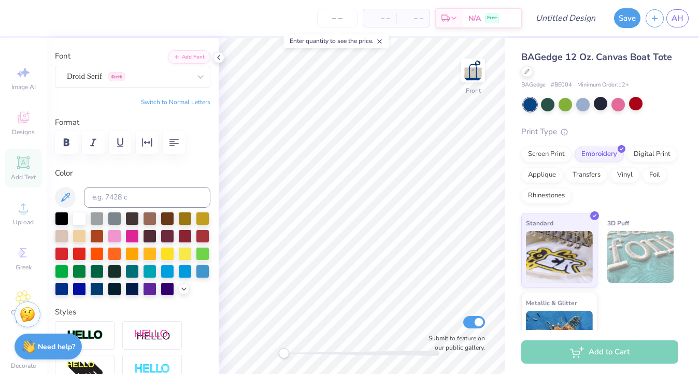
click at [476, 76] on img at bounding box center [473, 70] width 21 height 21
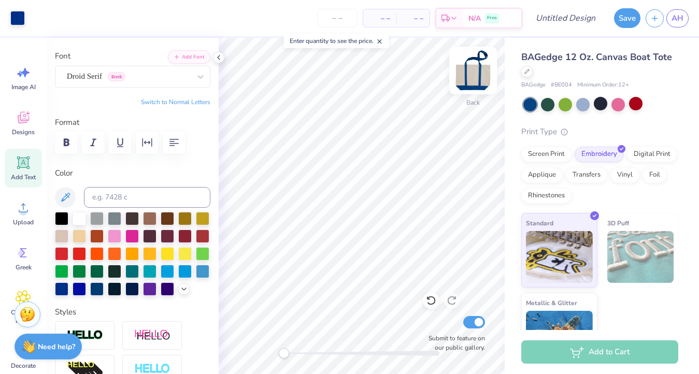
click at [478, 76] on img at bounding box center [472, 70] width 41 height 41
click at [478, 76] on img at bounding box center [473, 70] width 21 height 21
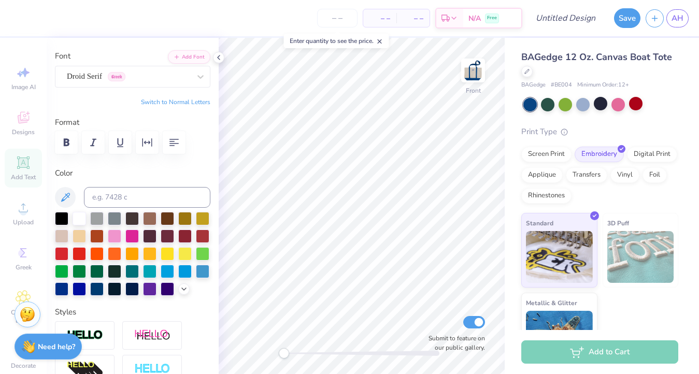
click at [478, 76] on img at bounding box center [473, 70] width 21 height 21
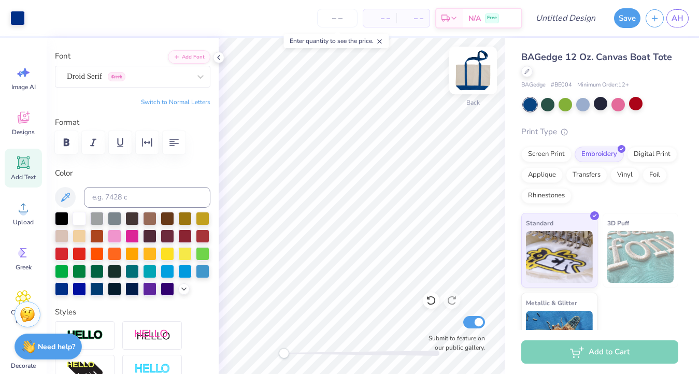
click at [478, 76] on img at bounding box center [472, 70] width 41 height 41
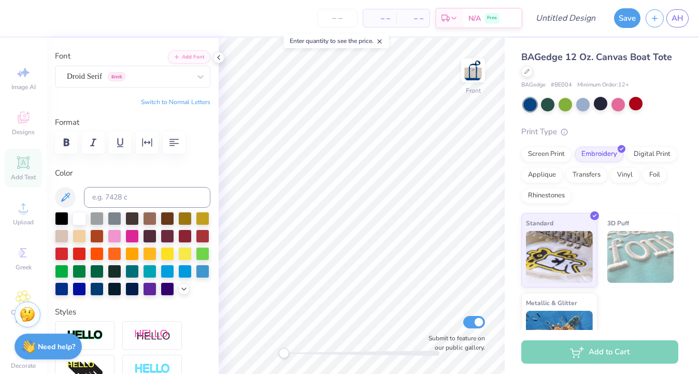
click at [478, 76] on img at bounding box center [473, 70] width 21 height 21
